Goal: Navigation & Orientation: Find specific page/section

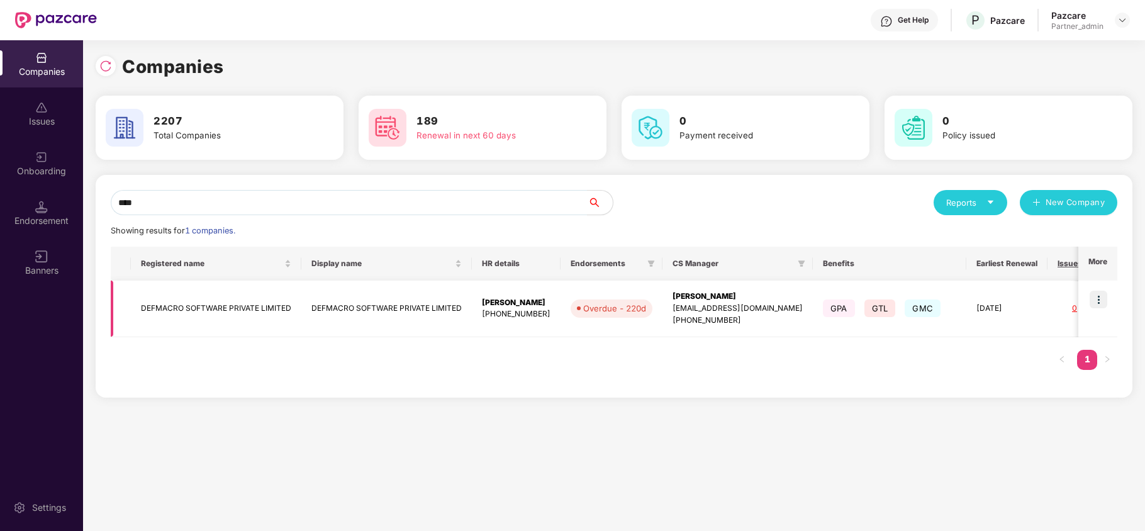
type input "****"
click at [1100, 303] on img at bounding box center [1099, 300] width 18 height 18
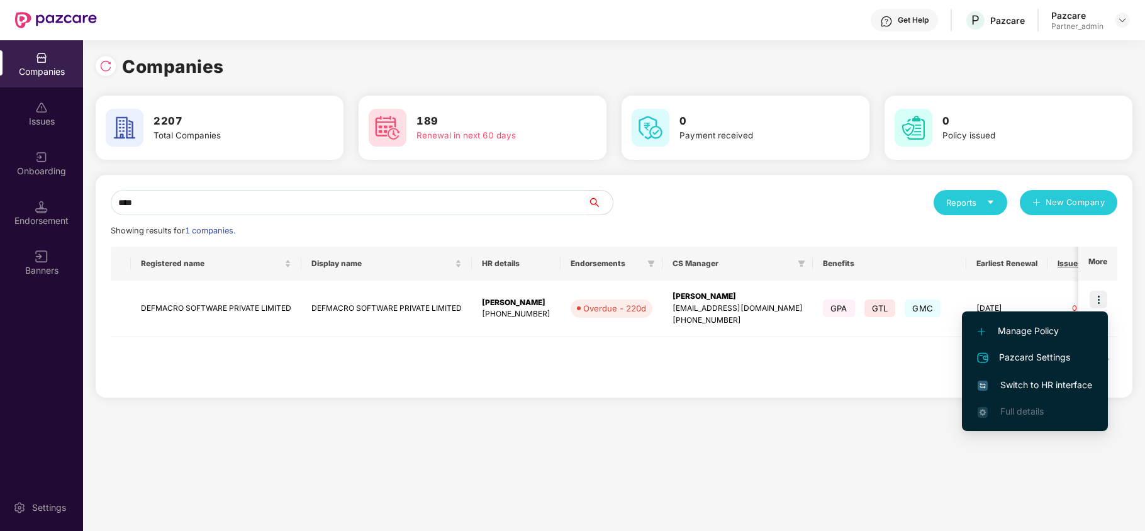
click at [1046, 389] on span "Switch to HR interface" at bounding box center [1035, 385] width 115 height 14
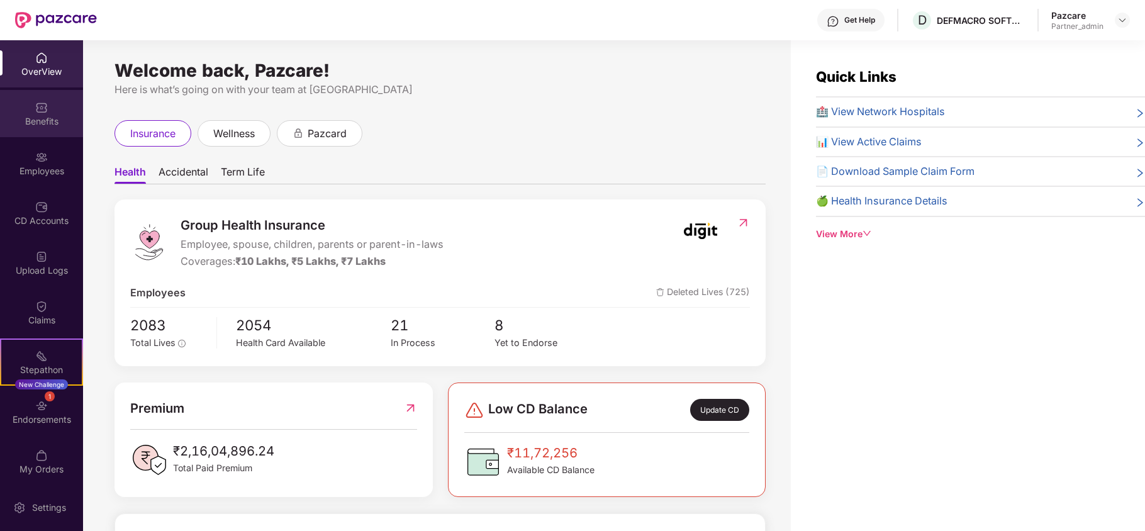
click at [38, 122] on div "Benefits" at bounding box center [41, 121] width 83 height 13
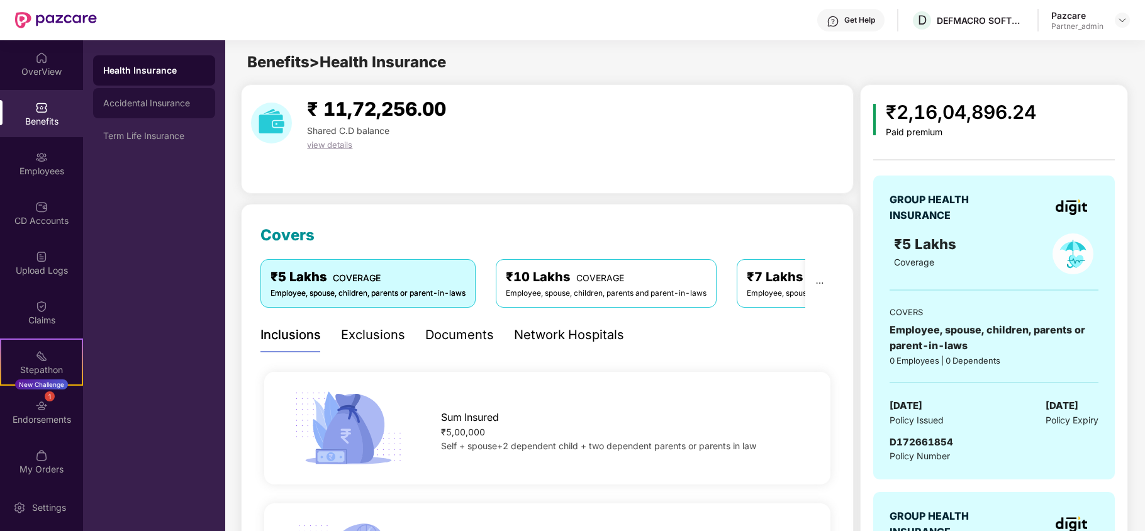
click at [147, 106] on div "Accidental Insurance" at bounding box center [154, 103] width 102 height 10
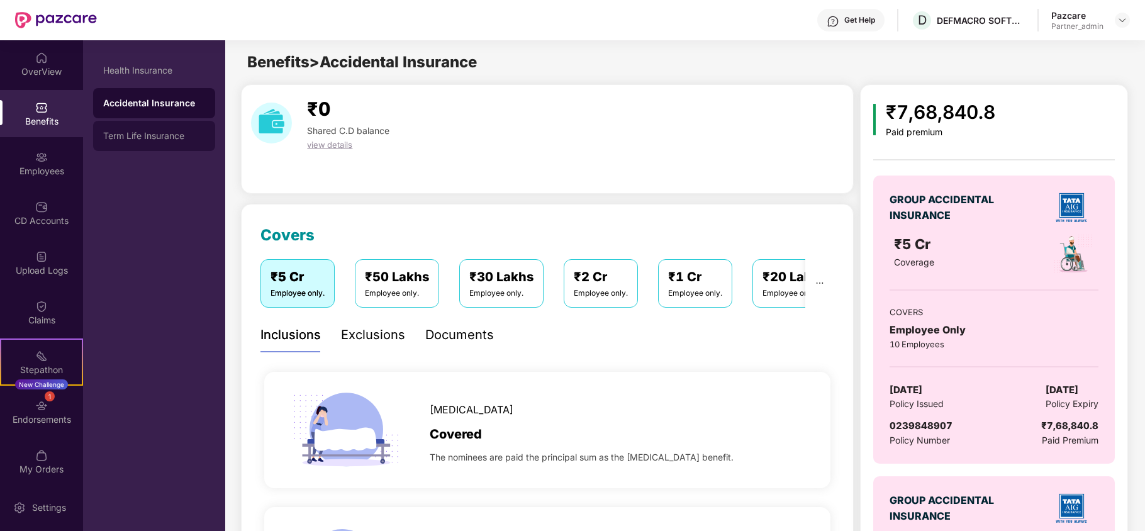
click at [154, 139] on div "Term Life Insurance" at bounding box center [154, 136] width 102 height 10
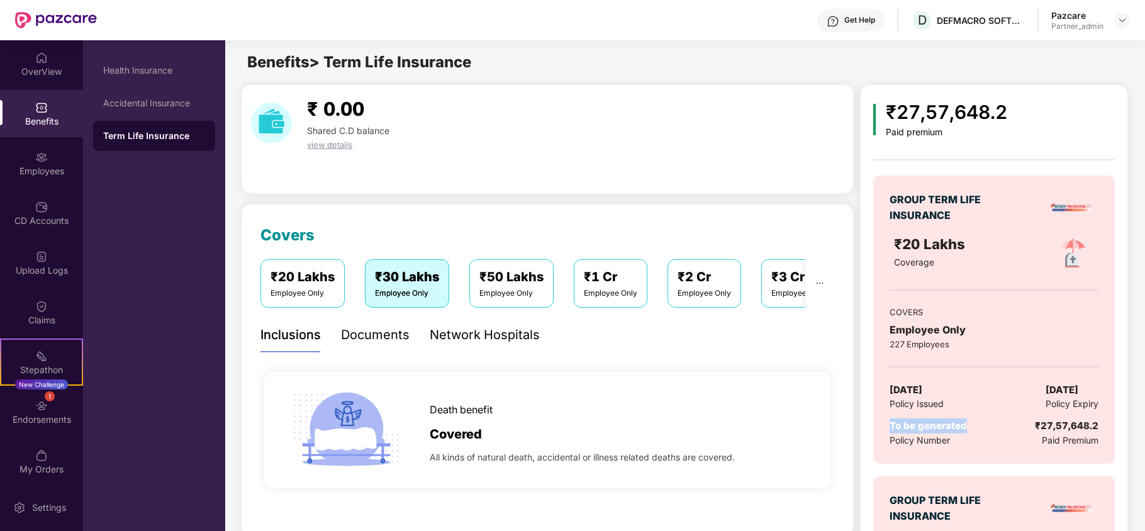
drag, startPoint x: 975, startPoint y: 431, endPoint x: 885, endPoint y: 426, distance: 90.7
click at [885, 426] on div "GROUP TERM LIFE INSURANCE ₹20 Lakhs Coverage COVERS Employee Only 227 Employees…" at bounding box center [994, 320] width 242 height 288
click at [159, 108] on div "Accidental Insurance" at bounding box center [154, 103] width 122 height 30
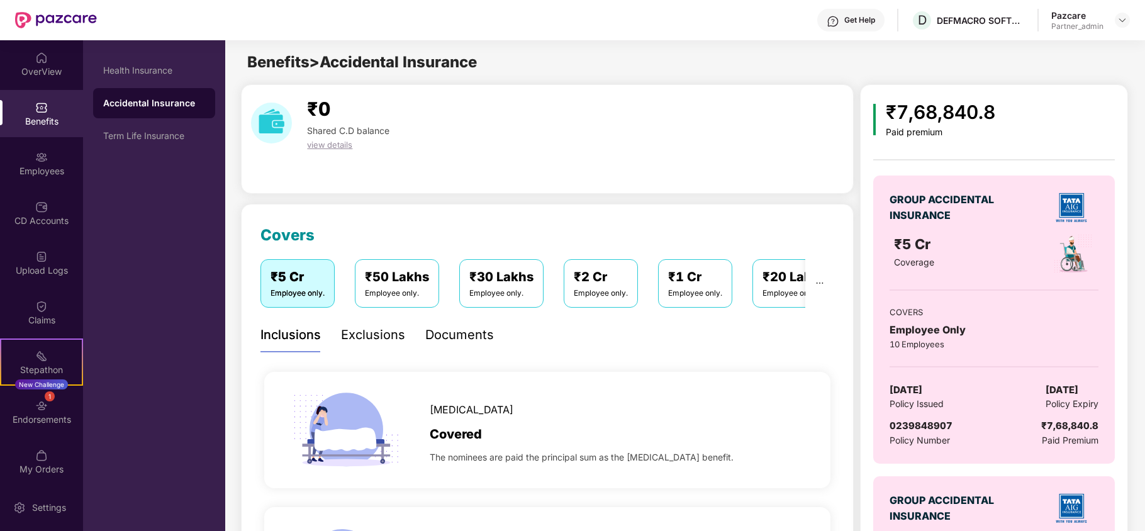
drag, startPoint x: 953, startPoint y: 391, endPoint x: 895, endPoint y: 393, distance: 57.9
drag, startPoint x: 895, startPoint y: 393, endPoint x: 976, endPoint y: 386, distance: 82.0
click at [976, 386] on div "[DATE] Policy Issued [DATE] Policy Expiry" at bounding box center [994, 397] width 209 height 29
click at [184, 77] on div "Health Insurance" at bounding box center [154, 70] width 122 height 30
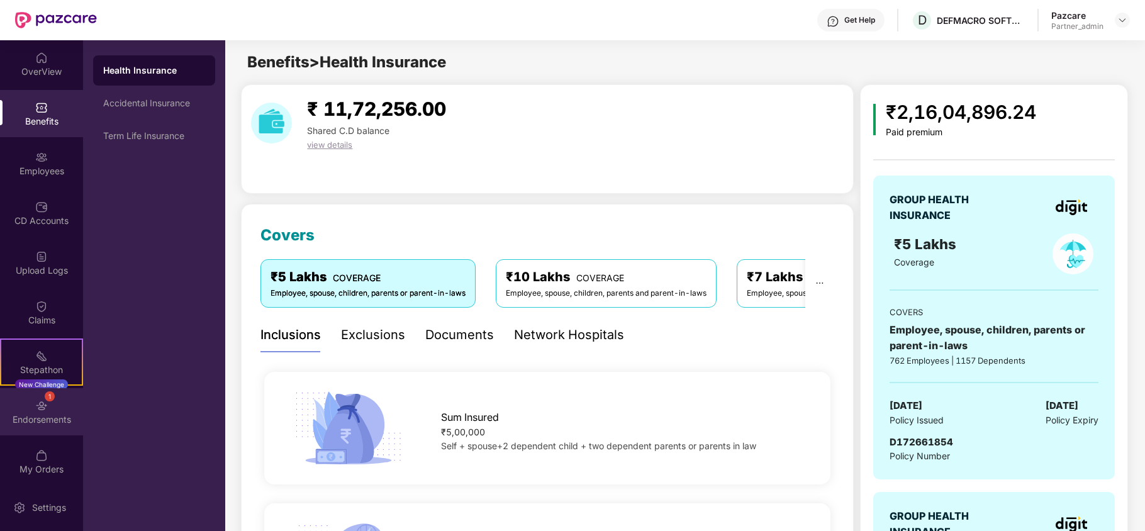
click at [26, 423] on div "Endorsements" at bounding box center [41, 419] width 83 height 13
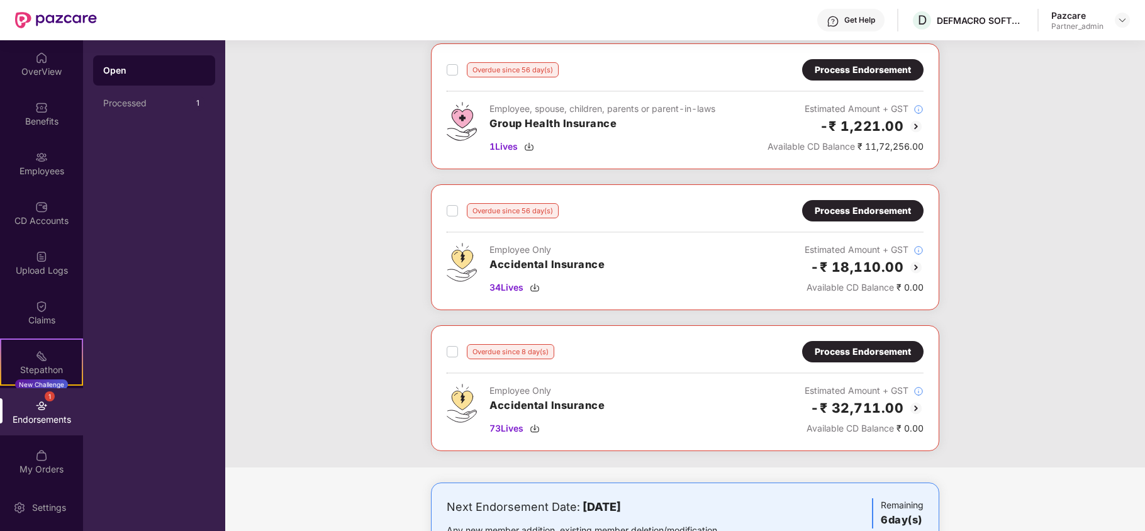
scroll to position [1208, 0]
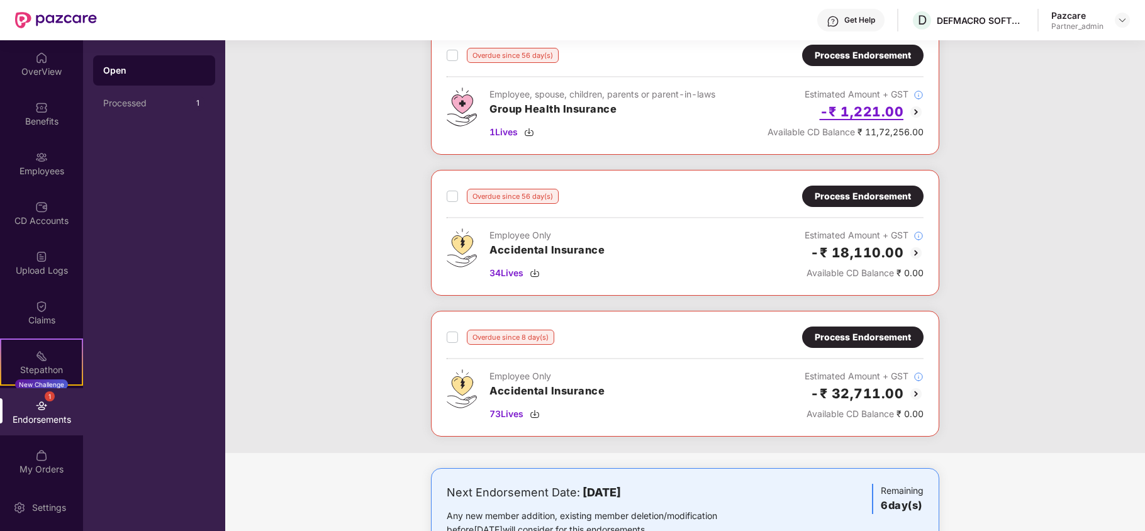
click at [869, 122] on h2 "-₹ 1,221.00" at bounding box center [862, 111] width 84 height 21
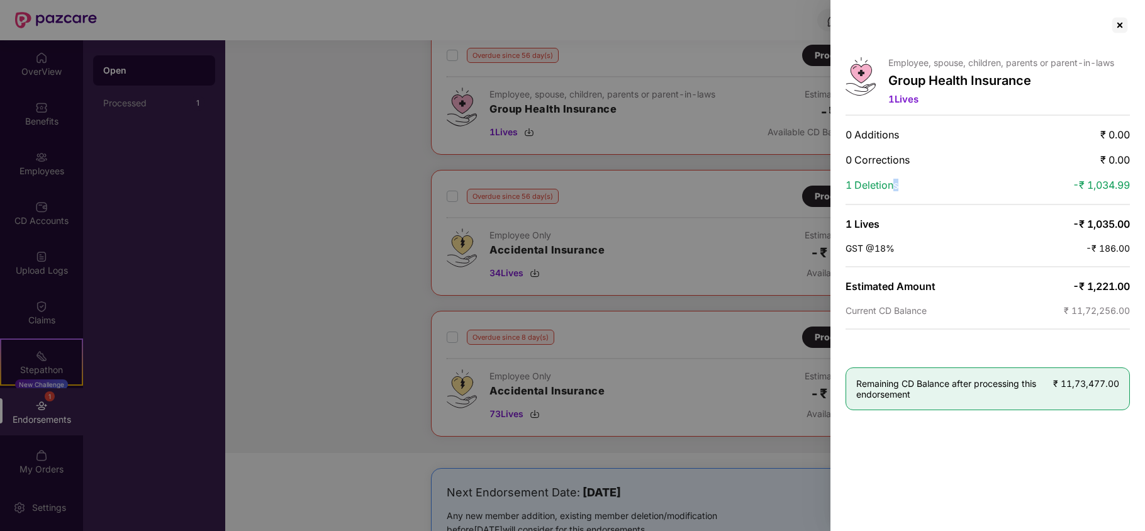
drag, startPoint x: 920, startPoint y: 189, endPoint x: 889, endPoint y: 184, distance: 31.2
click at [889, 184] on div "1 Deletions -₹ 1,034.99" at bounding box center [988, 185] width 284 height 13
drag, startPoint x: 916, startPoint y: 165, endPoint x: 839, endPoint y: 167, distance: 76.8
click at [839, 167] on div "Employee, spouse, children, parents or parent-in-laws Group Health Insurance 1 …" at bounding box center [987, 265] width 315 height 531
drag, startPoint x: 901, startPoint y: 187, endPoint x: 844, endPoint y: 190, distance: 57.3
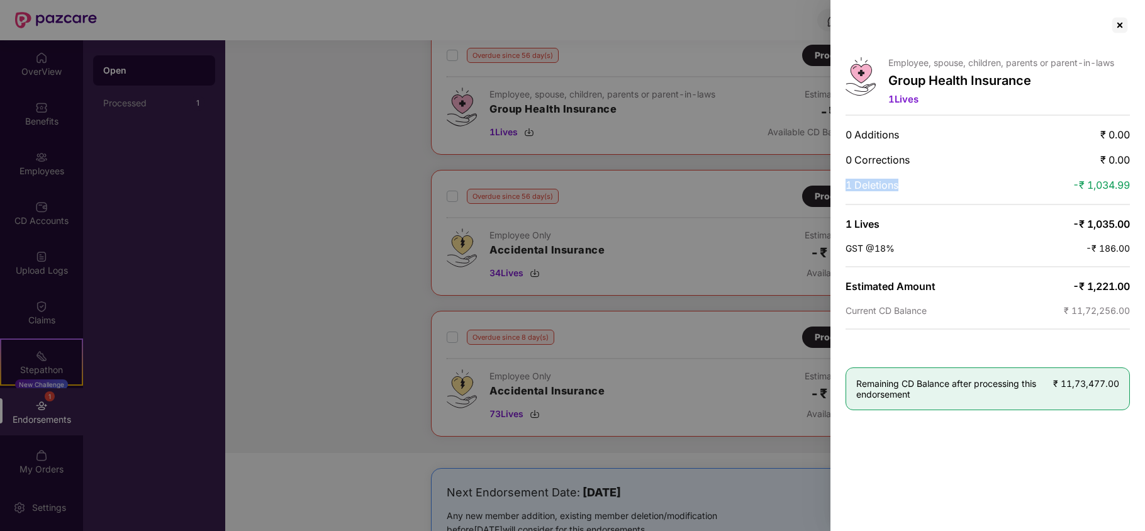
click at [844, 190] on div "Employee, spouse, children, parents or parent-in-laws Group Health Insurance 1 …" at bounding box center [987, 265] width 315 height 531
click at [1126, 26] on div at bounding box center [1120, 25] width 20 height 20
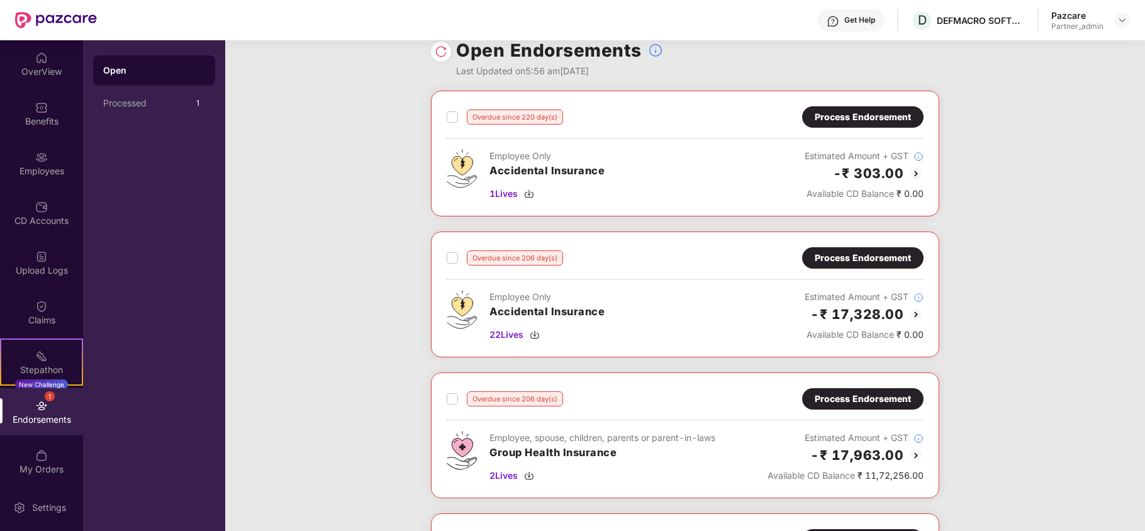
scroll to position [0, 0]
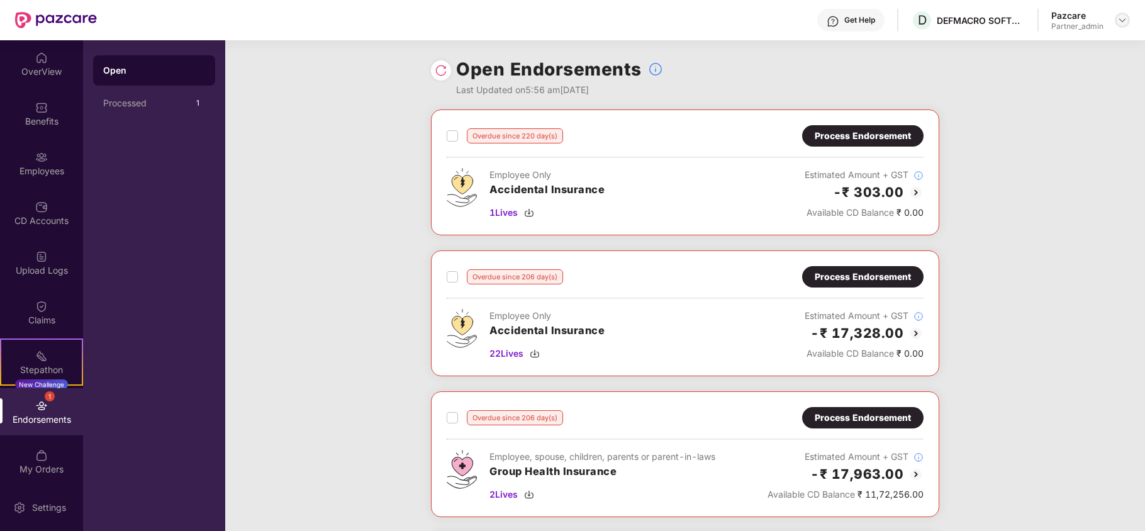
click at [1124, 24] on img at bounding box center [1122, 20] width 10 height 10
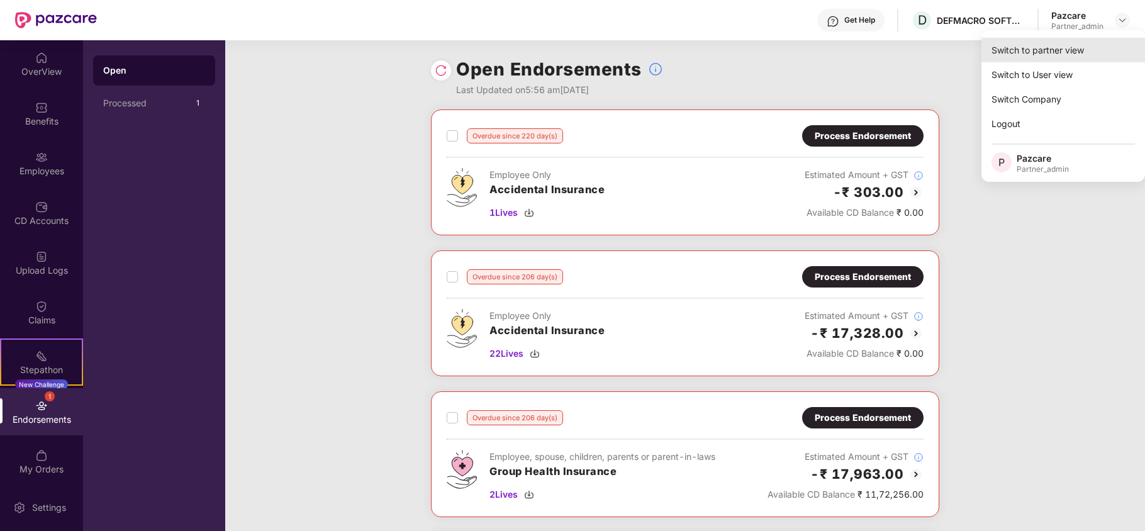
click at [1048, 57] on div "Switch to partner view" at bounding box center [1063, 50] width 164 height 25
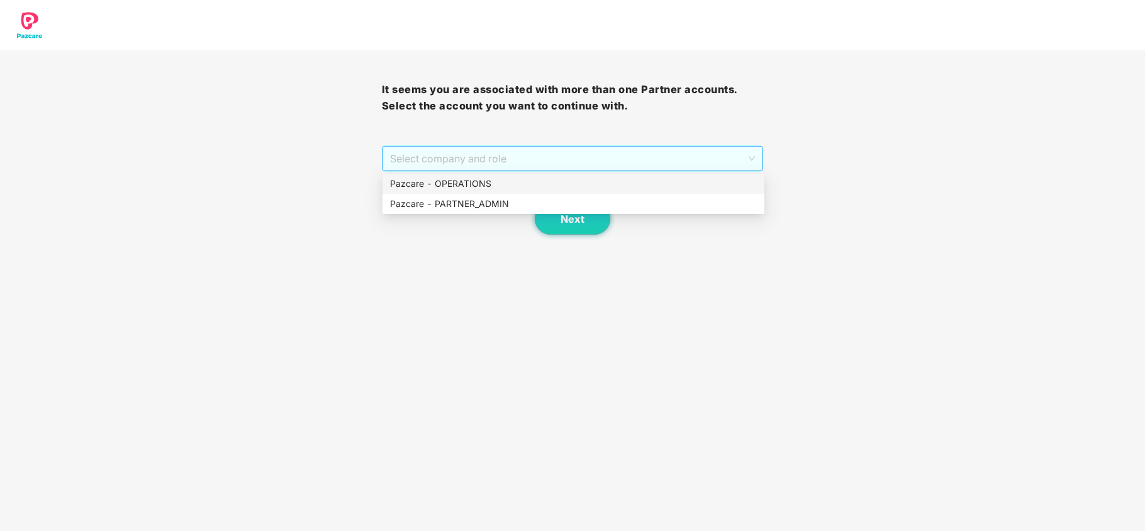
click at [510, 161] on span "Select company and role" at bounding box center [573, 159] width 366 height 24
click at [459, 205] on div "Pazcare - PARTNER_ADMIN" at bounding box center [573, 204] width 367 height 14
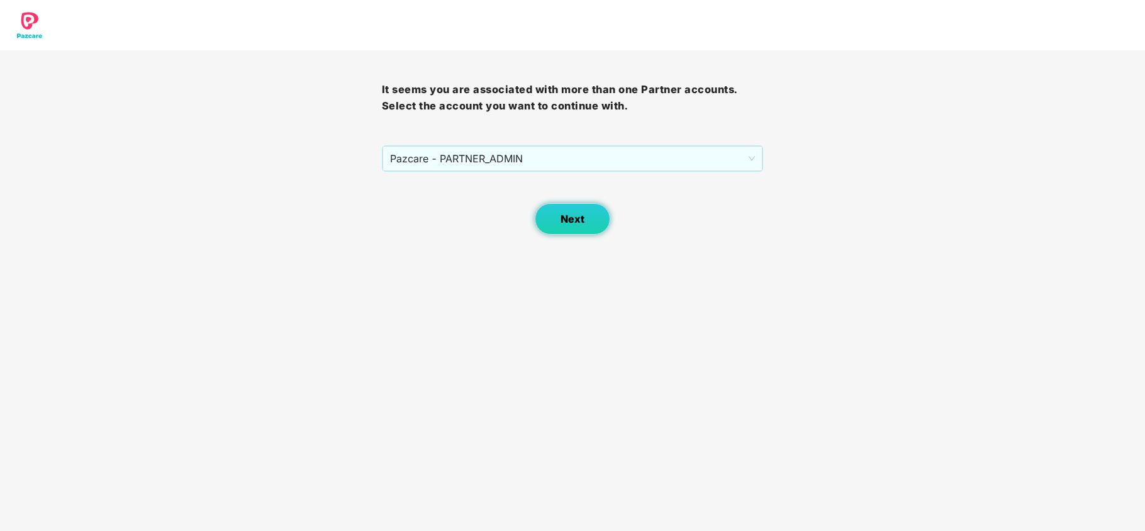
click at [562, 224] on span "Next" at bounding box center [573, 219] width 24 height 12
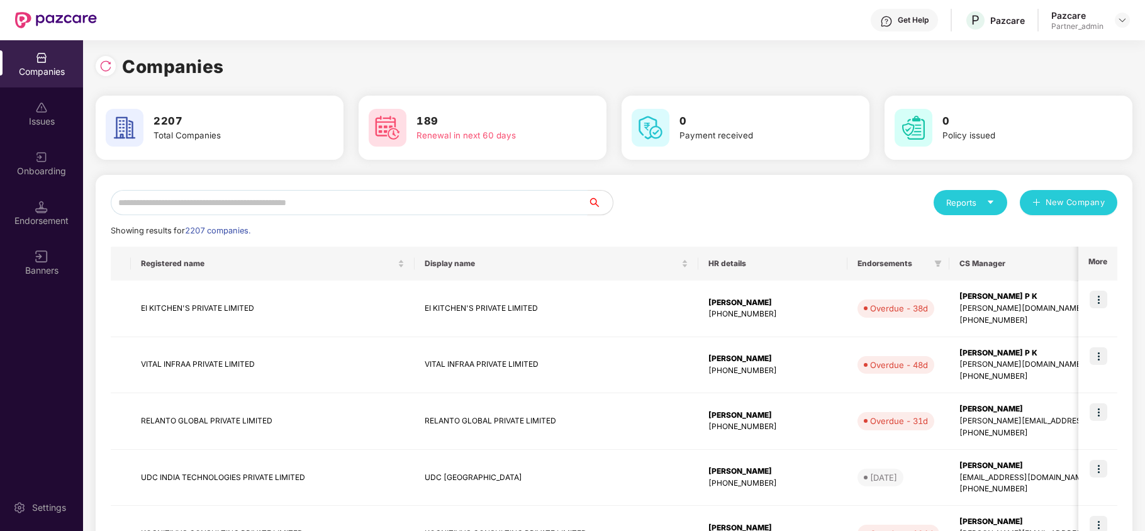
click at [349, 191] on input "text" at bounding box center [349, 202] width 477 height 25
